Goal: Task Accomplishment & Management: Complete application form

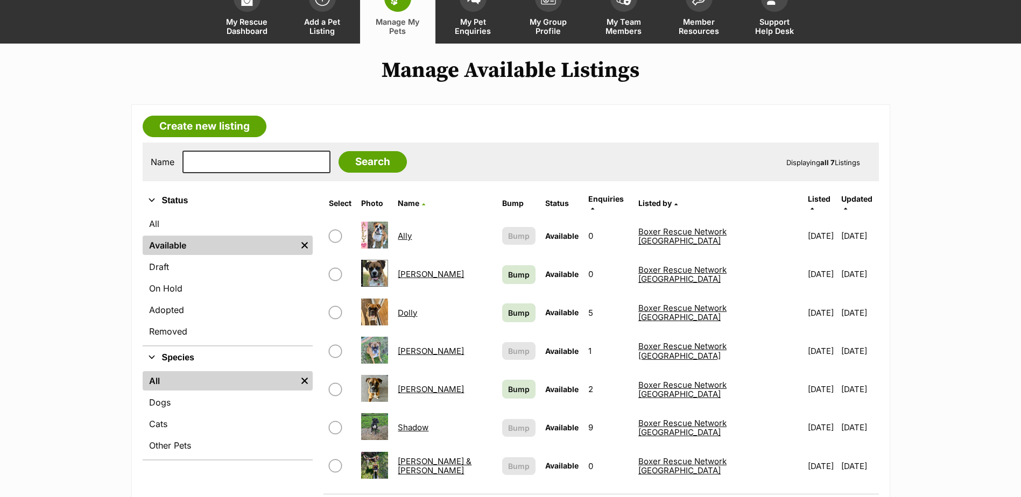
scroll to position [108, 0]
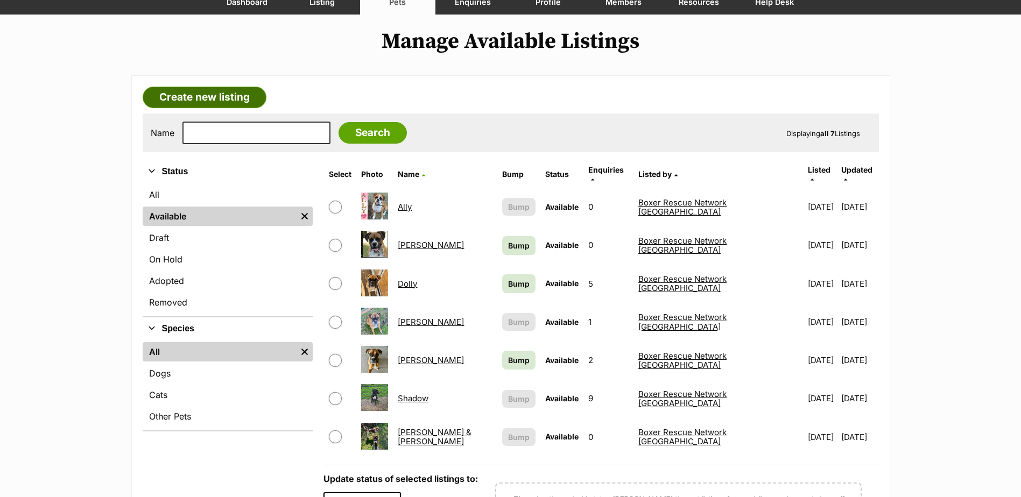
click at [200, 96] on link "Create new listing" at bounding box center [205, 98] width 124 height 22
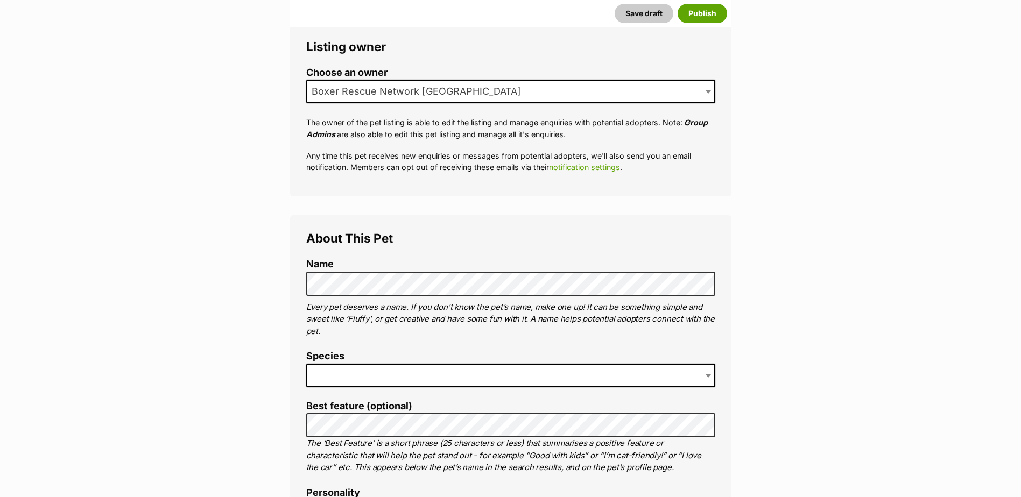
scroll to position [269, 0]
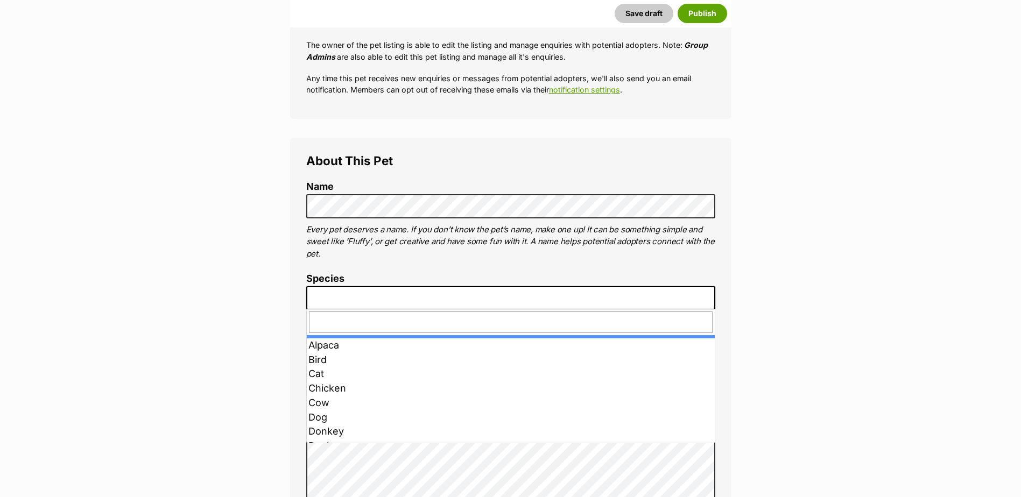
click at [709, 301] on span at bounding box center [709, 298] width 11 height 24
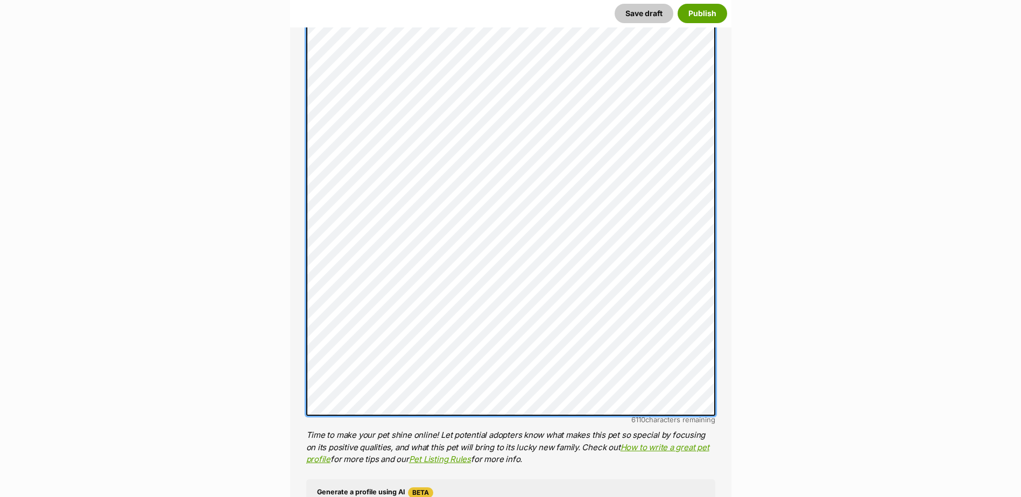
scroll to position [685, 0]
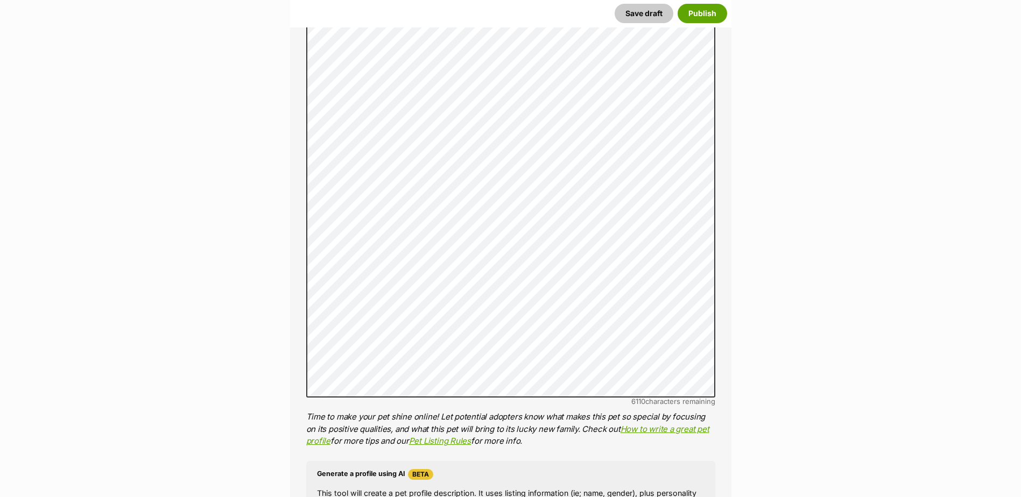
click at [648, 16] on button "Save draft" at bounding box center [644, 13] width 59 height 19
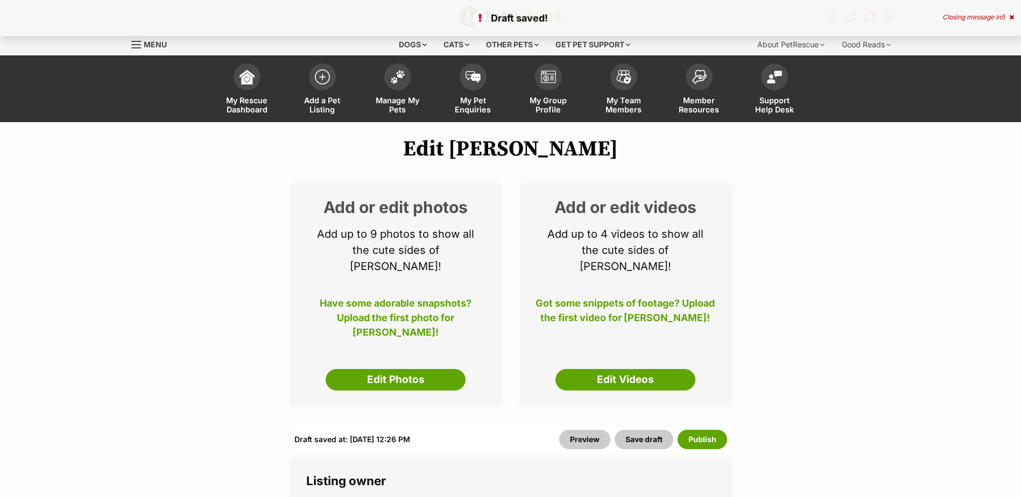
select select
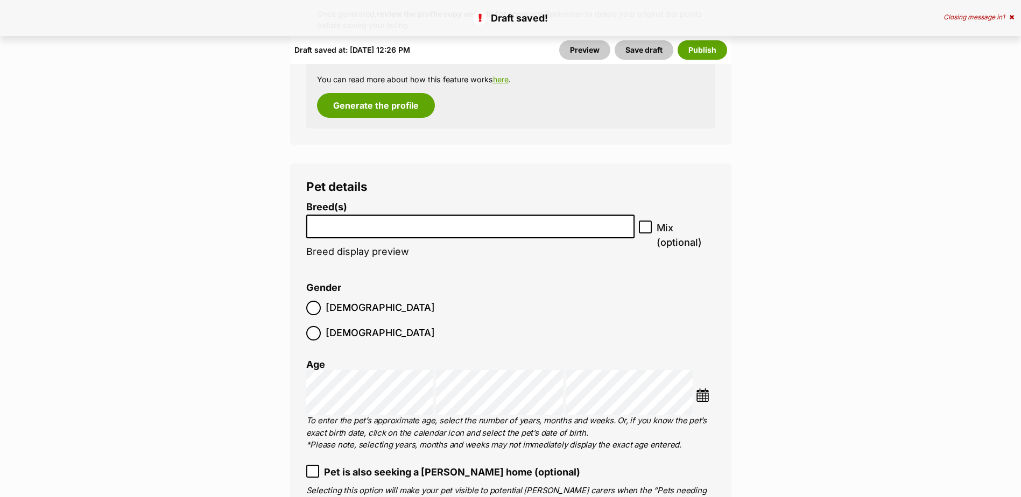
scroll to position [1615, 0]
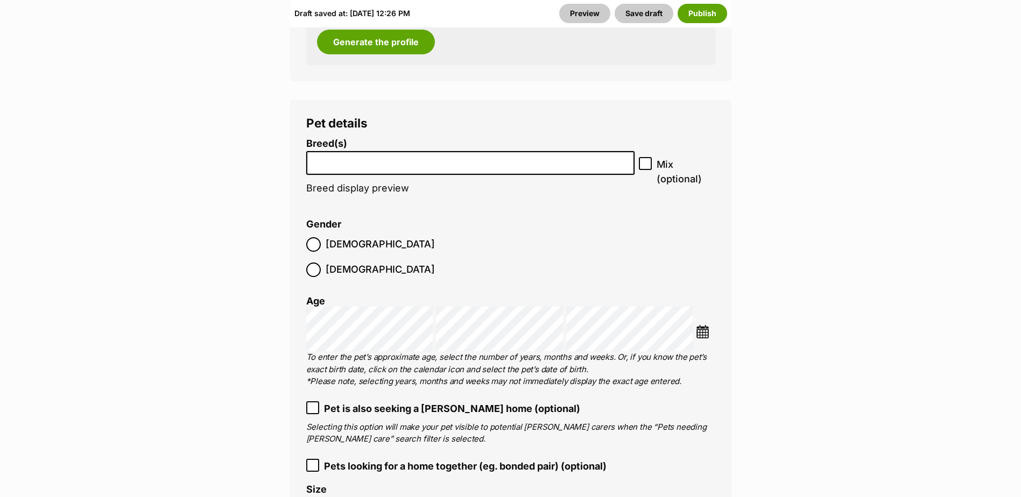
click at [335, 155] on input "search" at bounding box center [470, 160] width 321 height 11
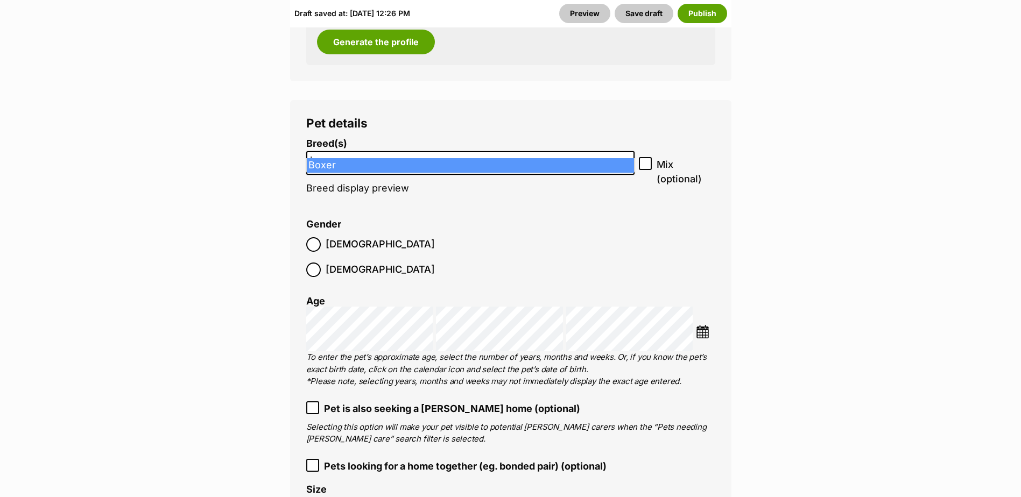
type input "box"
select select "42"
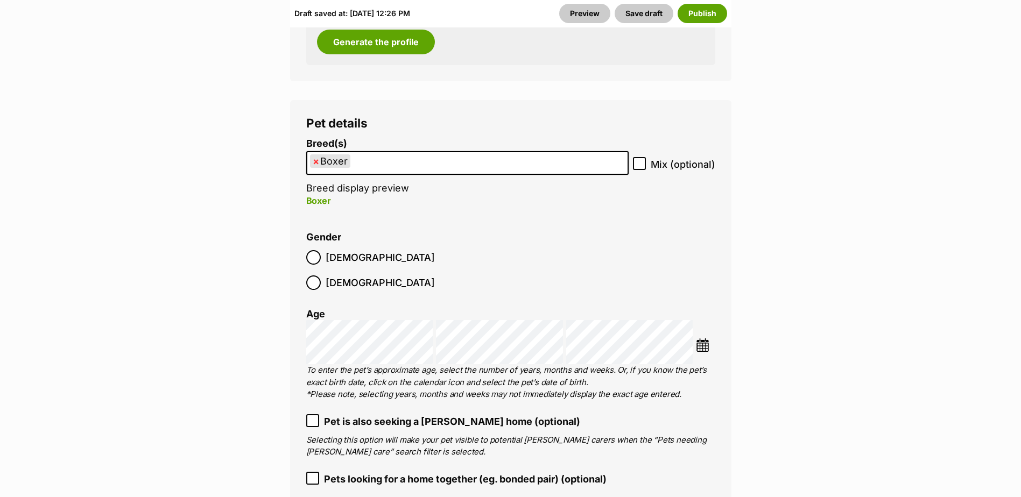
click at [629, 210] on ol "Breed(s) Boxer Affenpinscher Afghan Hound Airedale Terrier Akita Akita (Japanes…" at bounding box center [510, 336] width 409 height 397
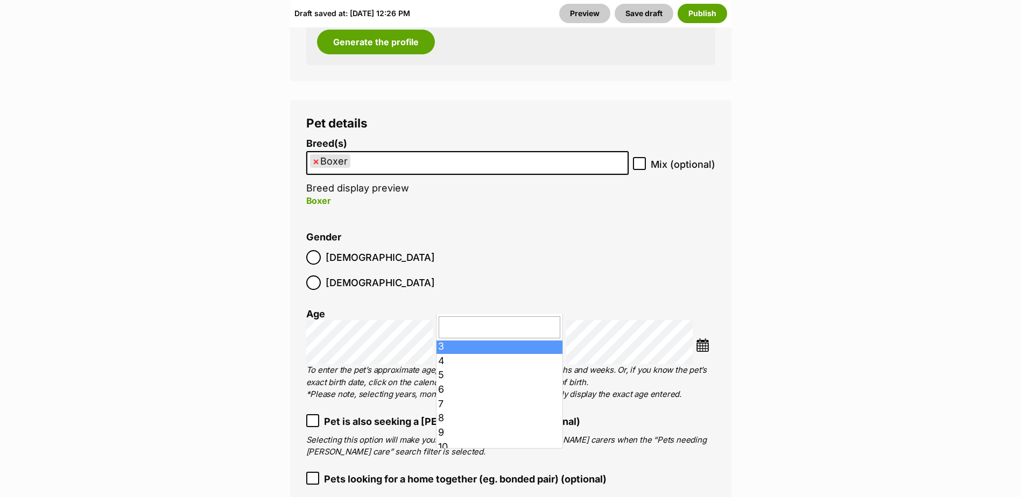
scroll to position [79, 0]
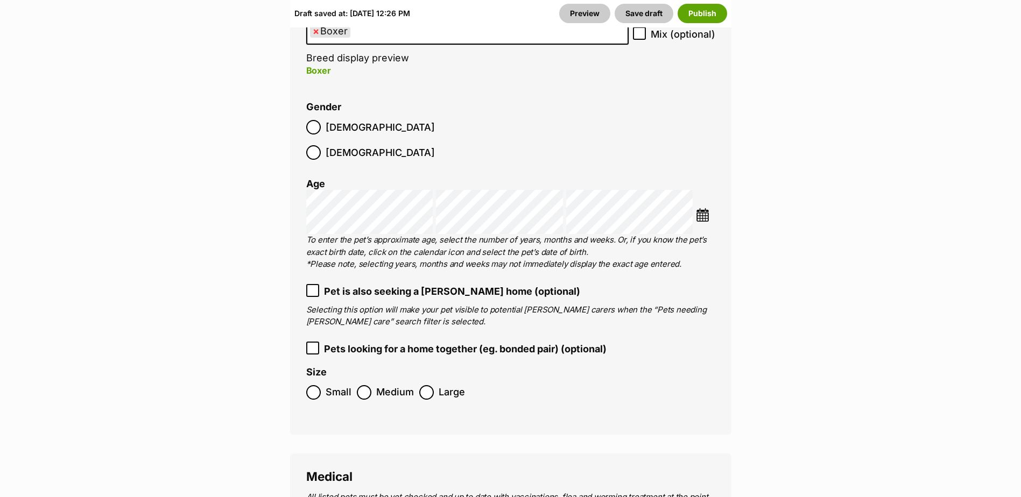
scroll to position [1776, 0]
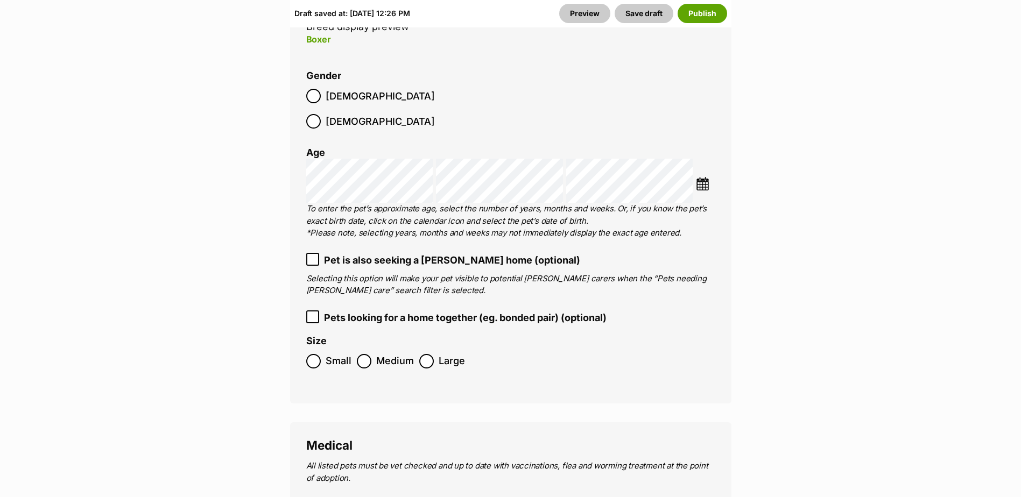
click at [319, 253] on label "Pet is also seeking a foster home (optional)" at bounding box center [510, 260] width 409 height 15
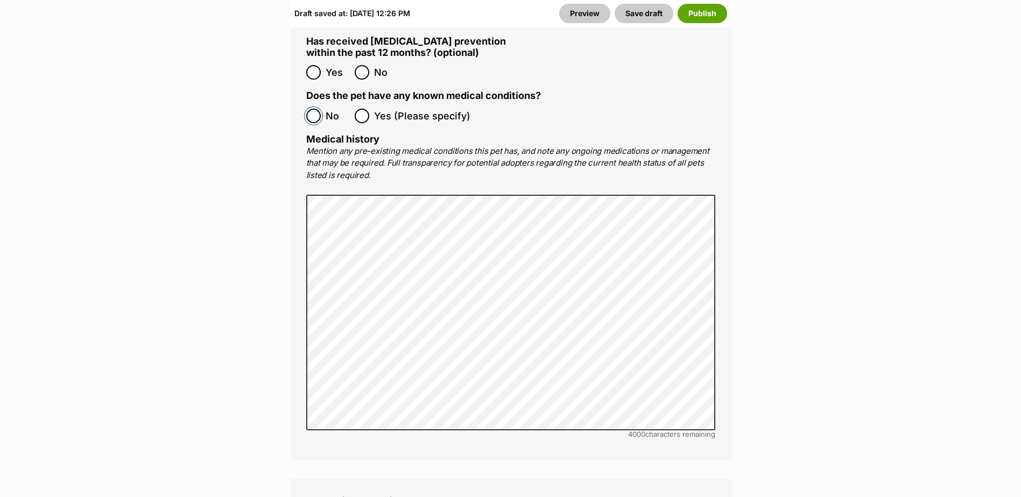
scroll to position [2691, 0]
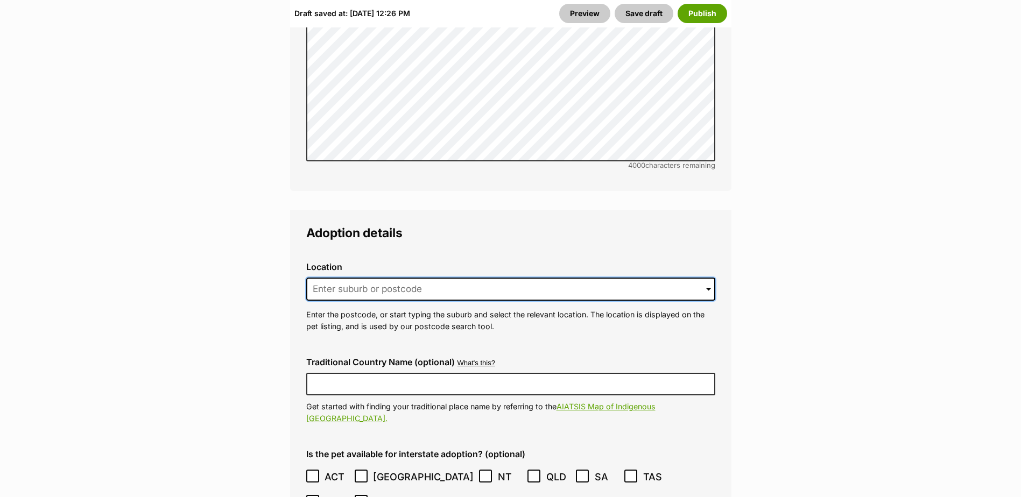
click at [341, 278] on input at bounding box center [510, 290] width 409 height 24
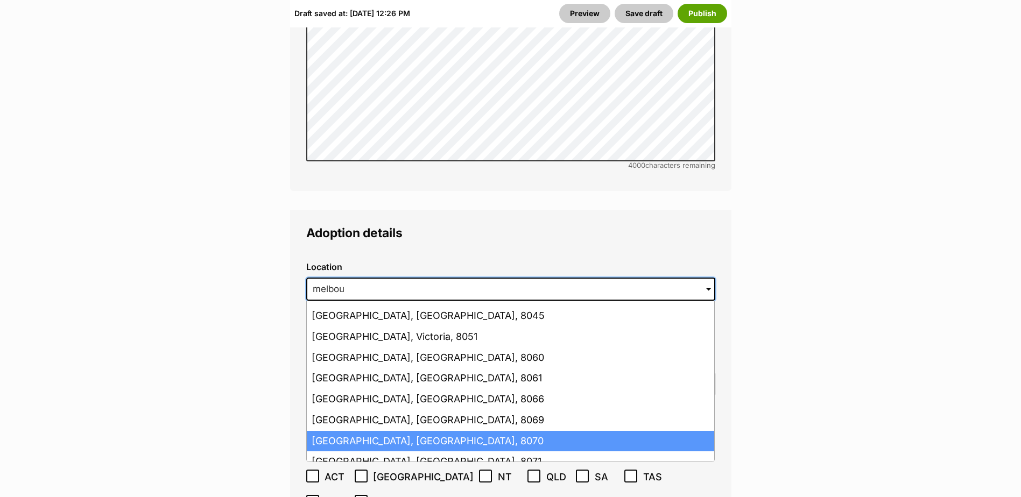
scroll to position [0, 0]
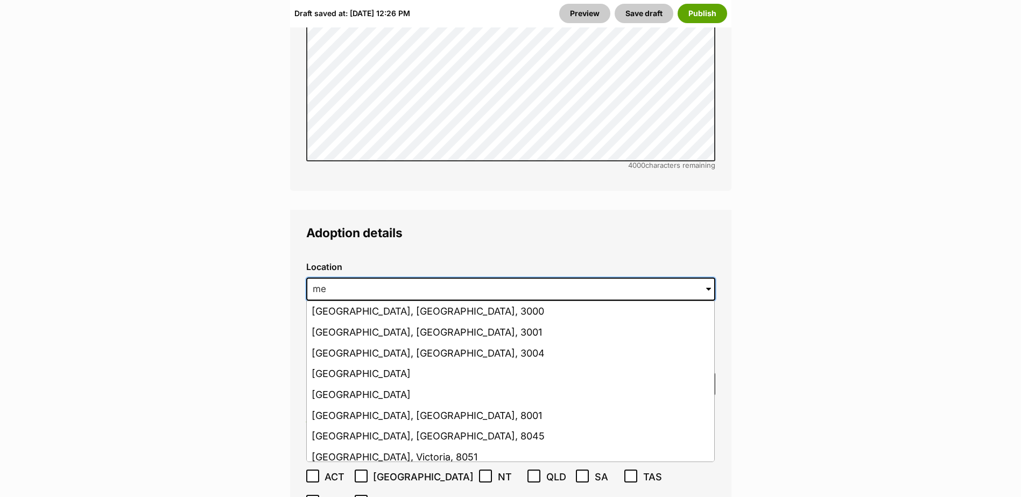
type input "m"
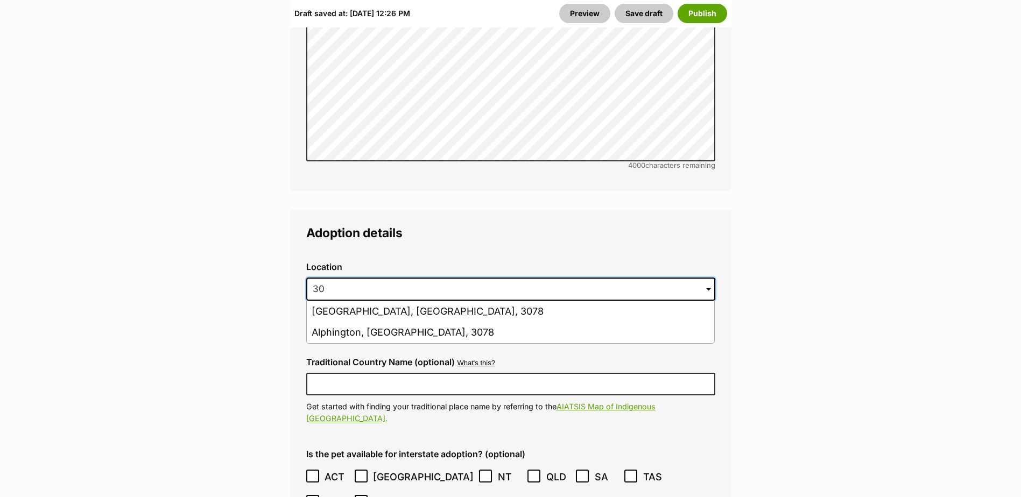
type input "3"
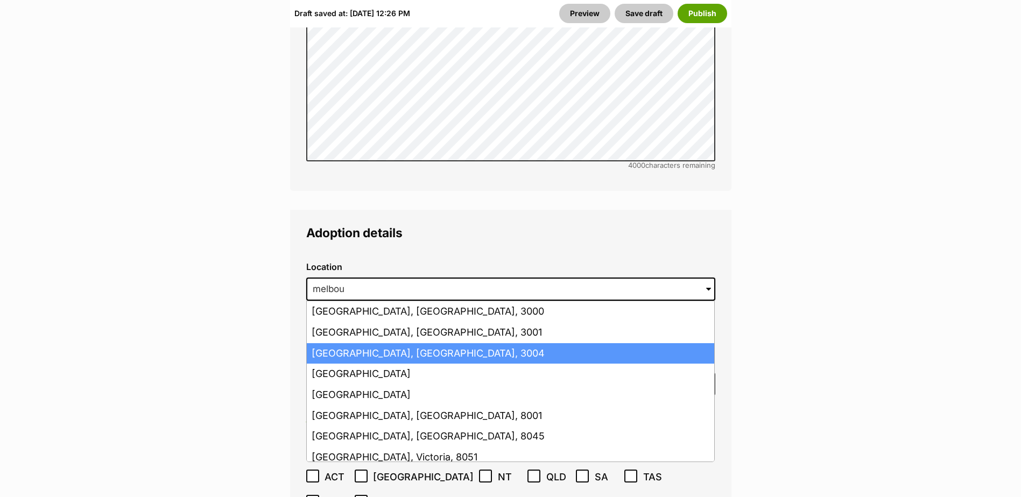
click at [333, 343] on li "Melbourne, Victoria, 3004" at bounding box center [510, 353] width 407 height 21
type input "Melbourne, Victoria, 3004"
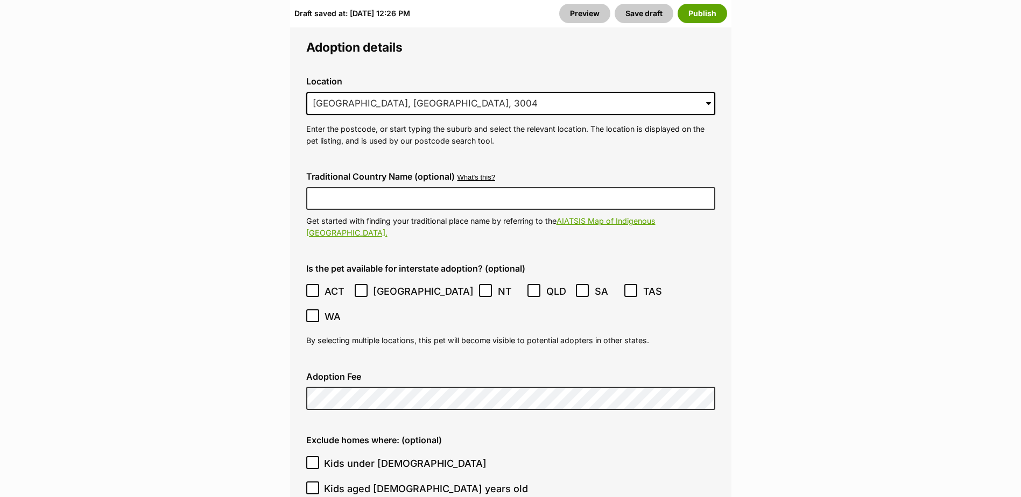
scroll to position [2907, 0]
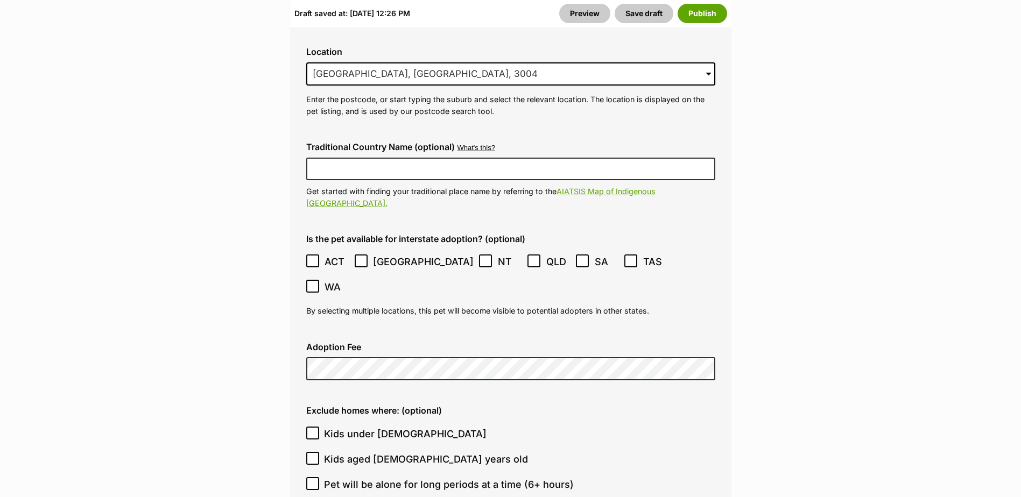
click at [362, 259] on icon at bounding box center [361, 261] width 6 height 5
click at [482, 257] on icon at bounding box center [486, 261] width 8 height 8
click at [627, 257] on icon at bounding box center [631, 261] width 8 height 8
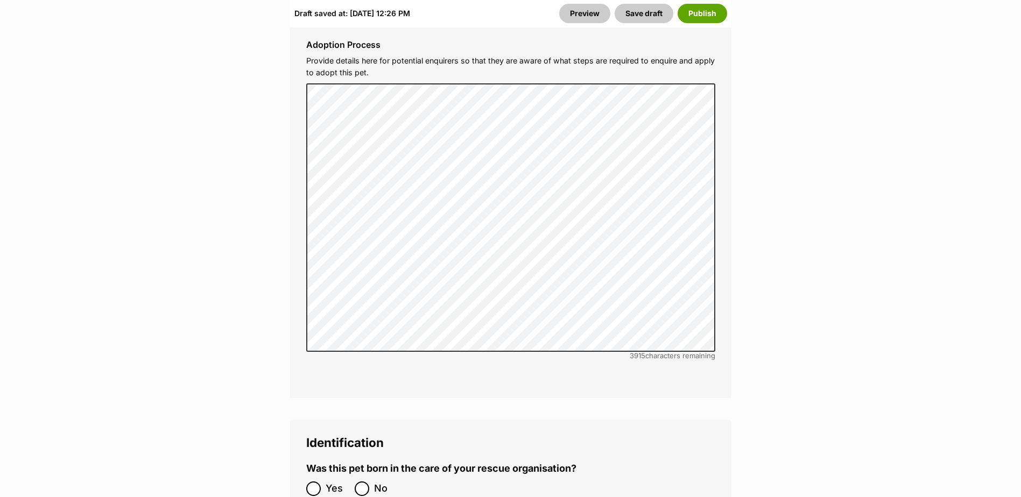
scroll to position [3660, 0]
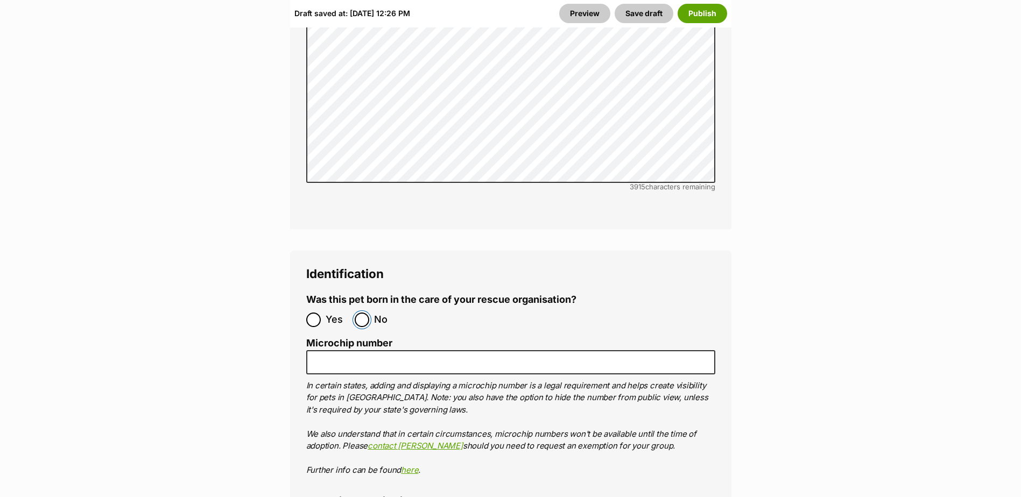
click at [364, 313] on input "No" at bounding box center [362, 320] width 15 height 15
radio input "true"
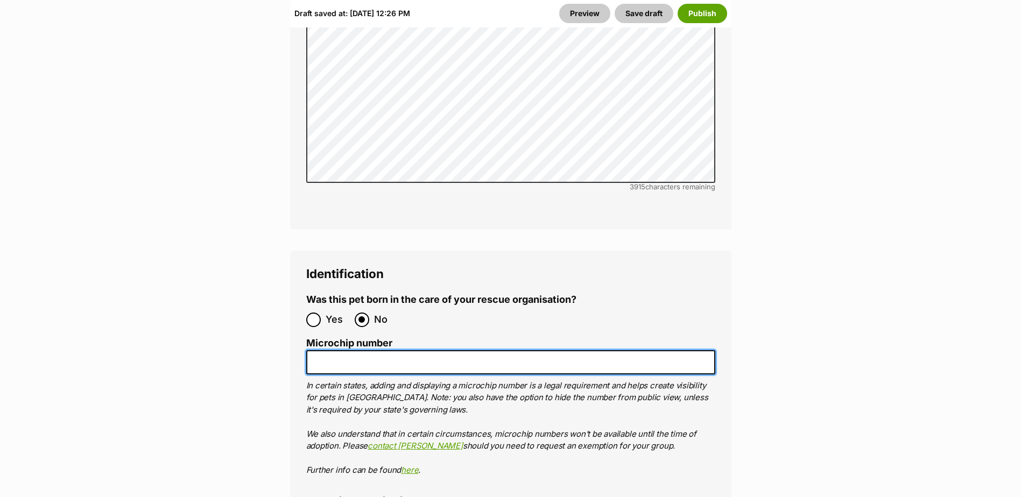
click at [331, 350] on input "Microchip number" at bounding box center [510, 362] width 409 height 24
type input "953010006874123"
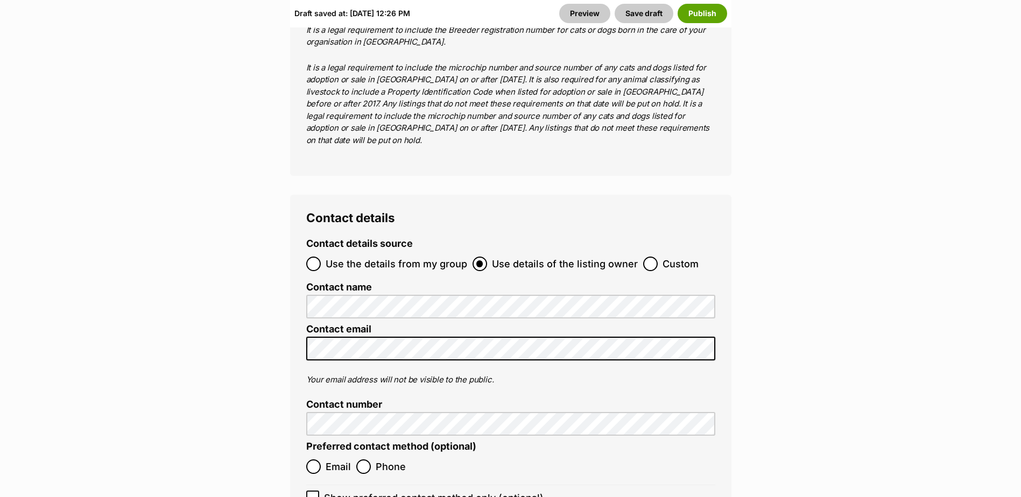
scroll to position [4521, 0]
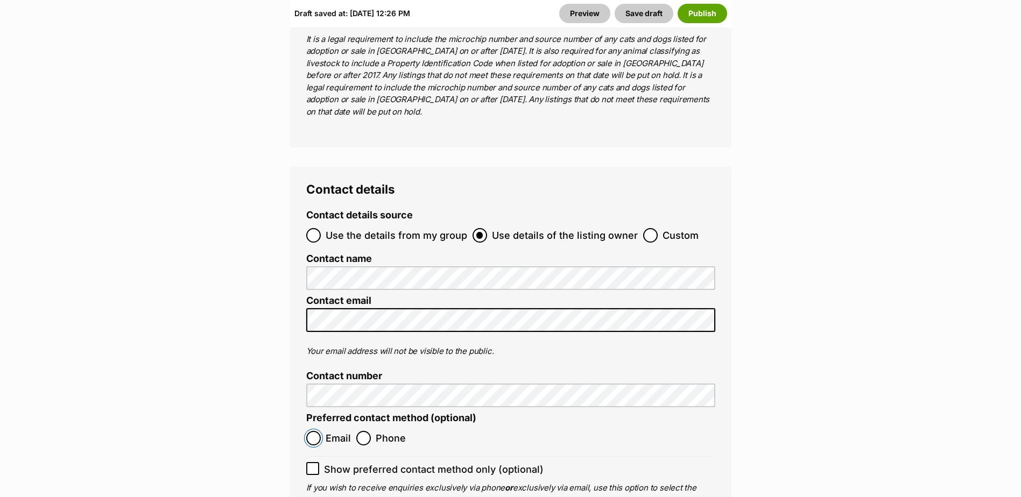
click at [312, 431] on input "Email" at bounding box center [313, 438] width 15 height 15
radio input "true"
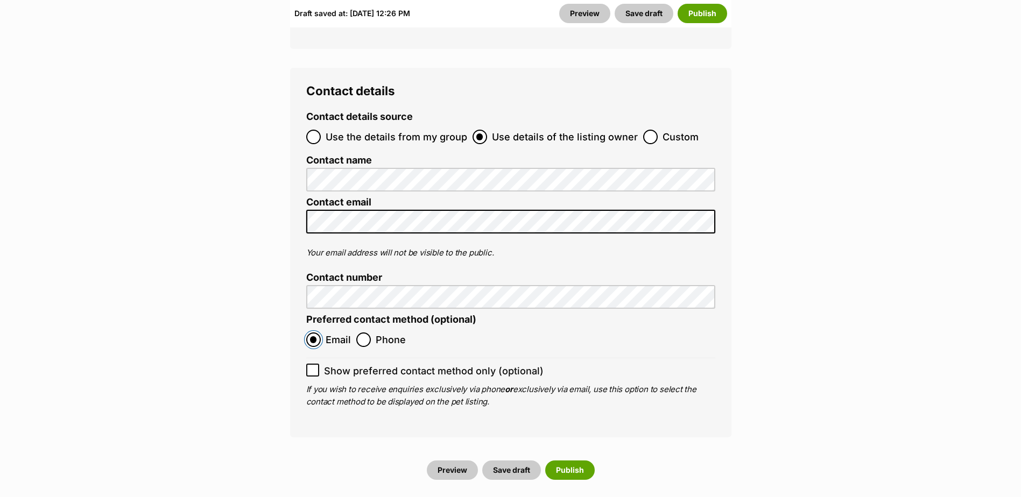
scroll to position [4629, 0]
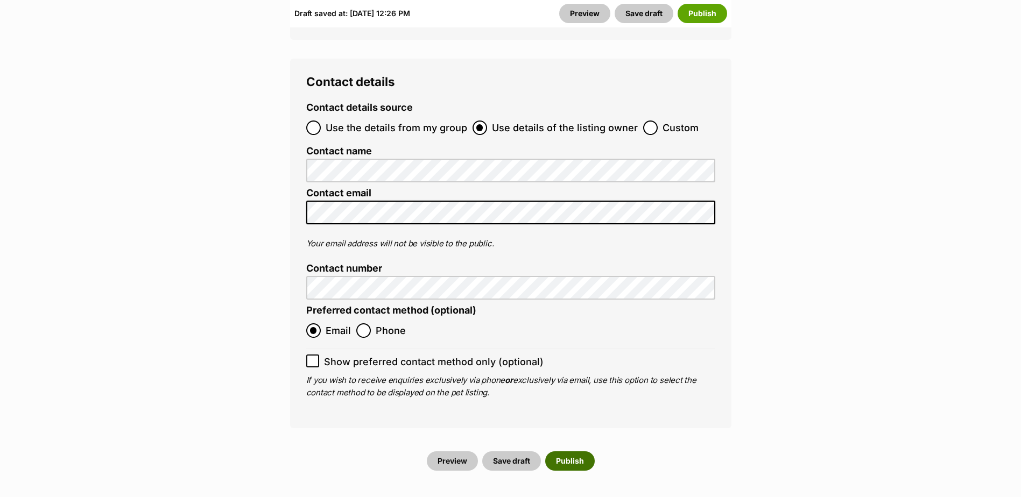
click at [578, 452] on button "Publish" at bounding box center [570, 461] width 50 height 19
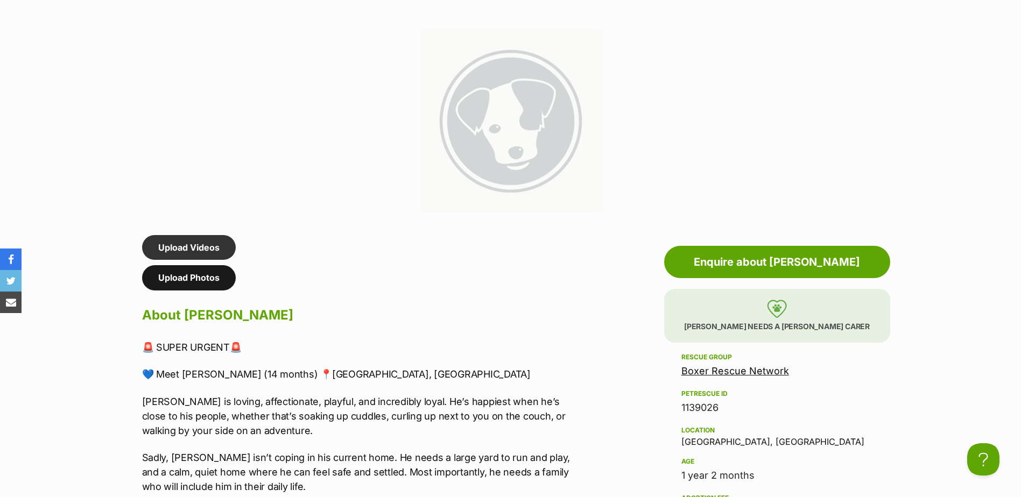
click at [204, 283] on link "Upload Photos" at bounding box center [189, 277] width 94 height 25
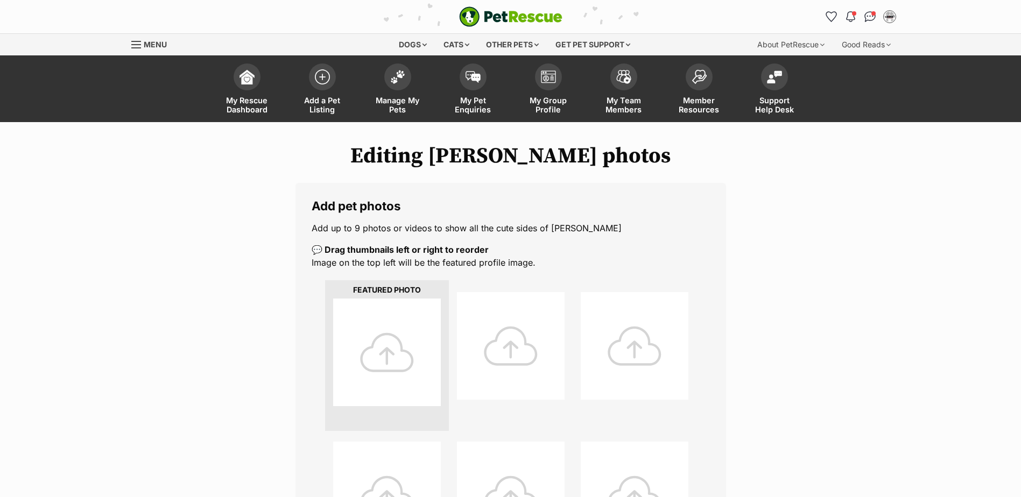
click at [397, 351] on div at bounding box center [387, 353] width 108 height 108
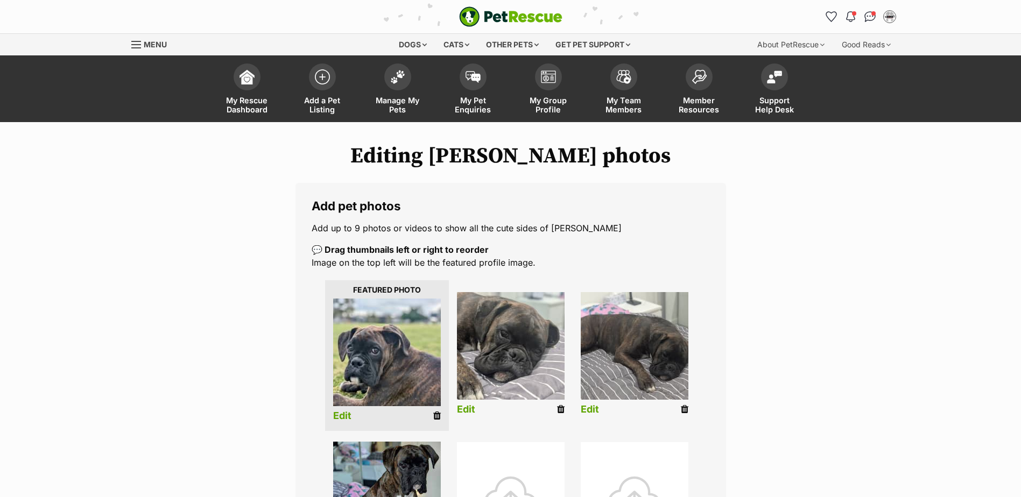
click at [592, 410] on link "Edit" at bounding box center [590, 409] width 18 height 11
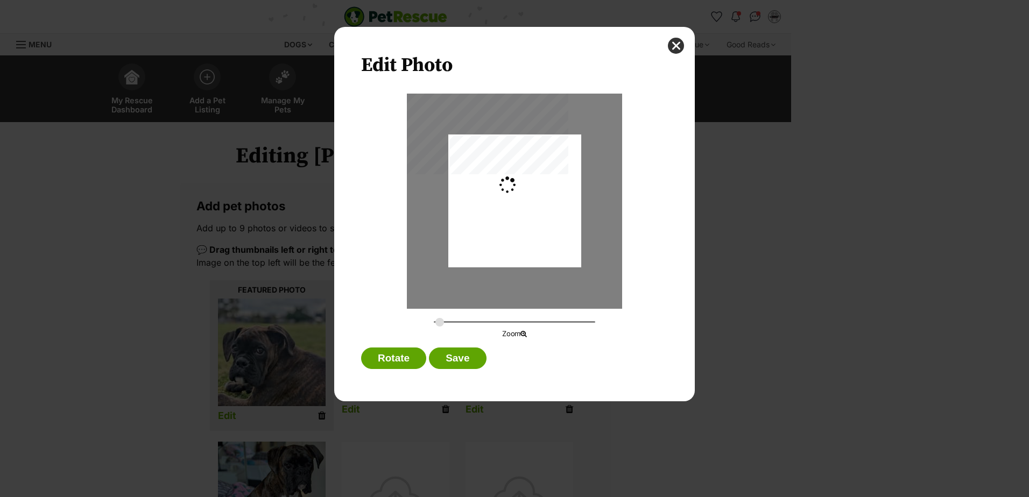
type input "0.3648"
drag, startPoint x: 482, startPoint y: 255, endPoint x: 465, endPoint y: 257, distance: 17.3
click at [465, 257] on div "Dialog Window - Close (Press escape to close)" at bounding box center [497, 201] width 177 height 133
click at [467, 358] on button "Save" at bounding box center [457, 359] width 57 height 22
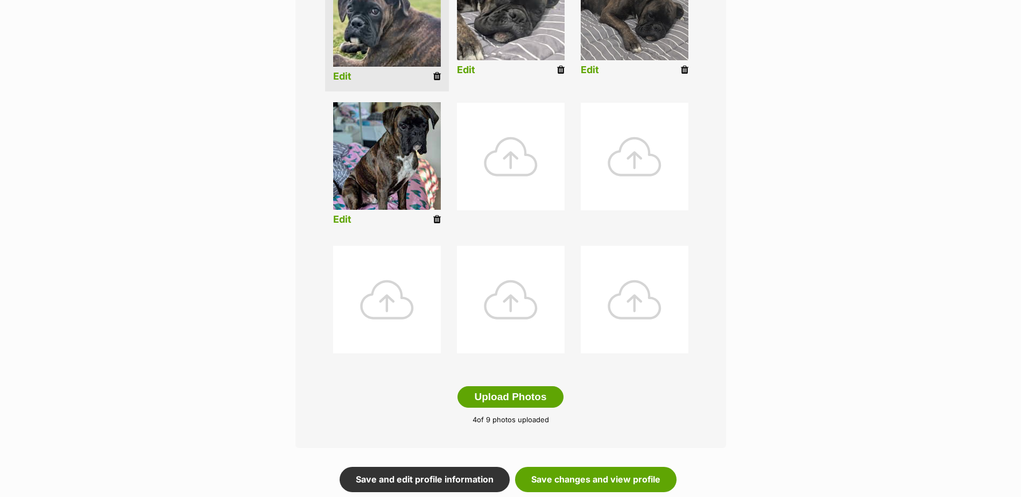
scroll to position [377, 0]
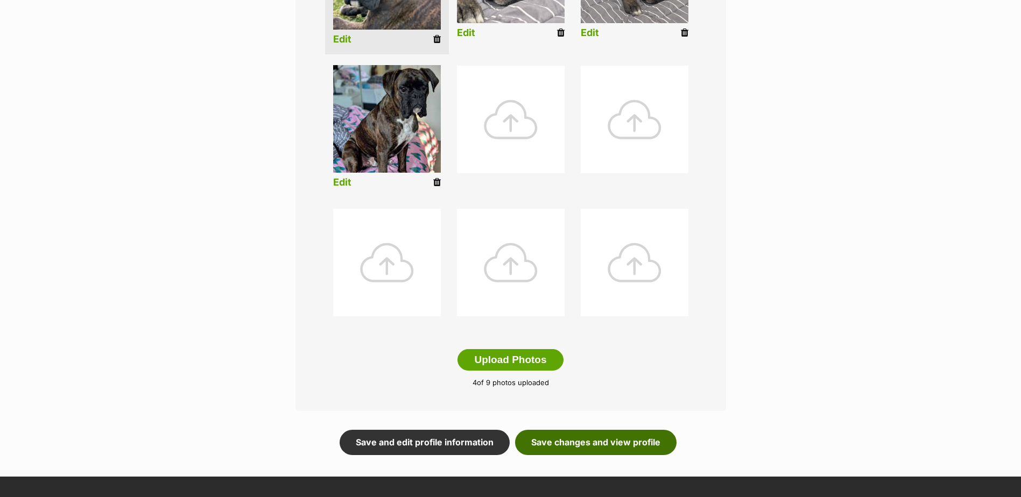
click at [566, 448] on link "Save changes and view profile" at bounding box center [595, 442] width 161 height 25
